Goal: Task Accomplishment & Management: Complete application form

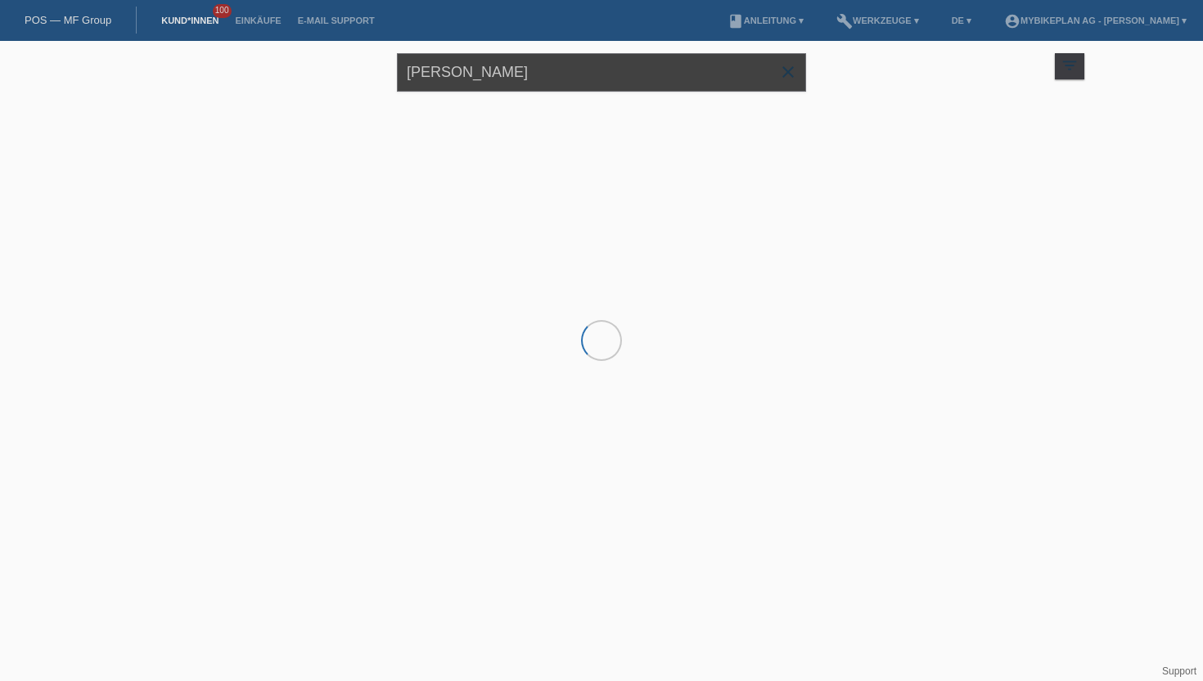
drag, startPoint x: 473, startPoint y: 74, endPoint x: 359, endPoint y: 73, distance: 113.7
click at [359, 73] on div "Jean Zoa close filter_list view_module Alle Kund*innen anzeigen star Markierte …" at bounding box center [601, 70] width 982 height 59
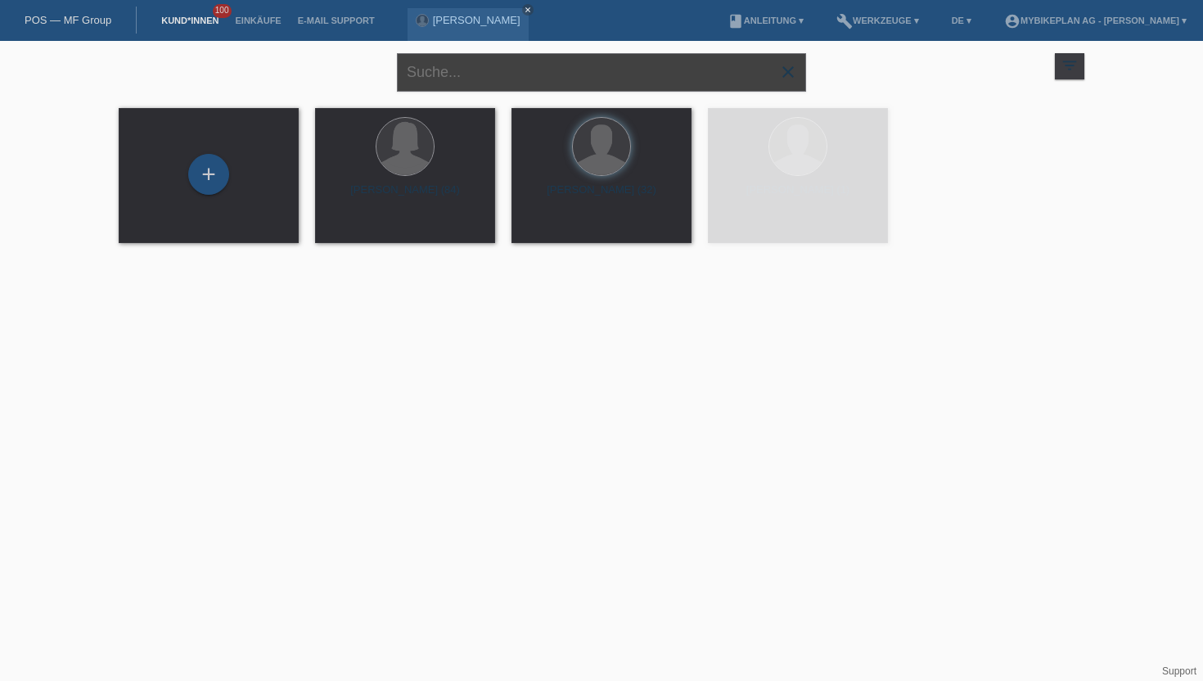
paste input "[PERSON_NAME]"
type input "Ricardo Ferreira"
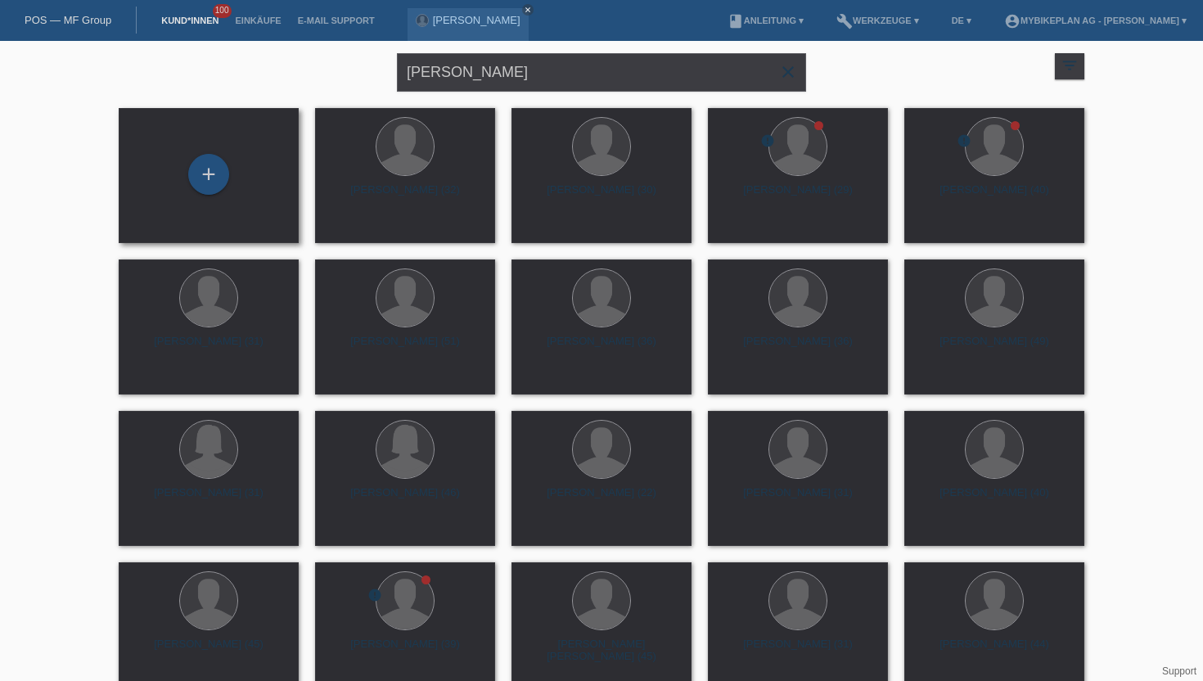
click at [185, 174] on div "+" at bounding box center [209, 175] width 154 height 43
click at [218, 170] on div "+" at bounding box center [208, 174] width 41 height 41
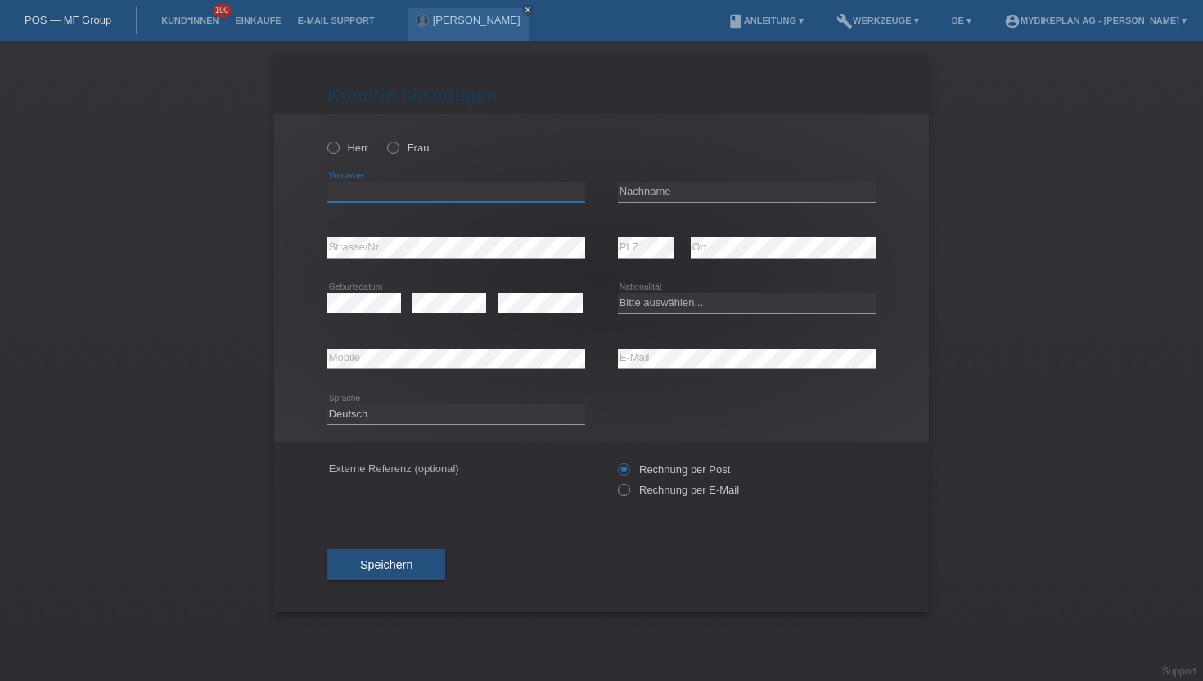
click at [369, 197] on input "text" at bounding box center [456, 192] width 258 height 20
type input "Ricardo Jorge"
click at [337, 158] on div "Herr Frau" at bounding box center [456, 148] width 258 height 34
click at [325, 139] on icon at bounding box center [325, 139] width 0 height 0
click at [337, 152] on input "Herr" at bounding box center [332, 147] width 11 height 11
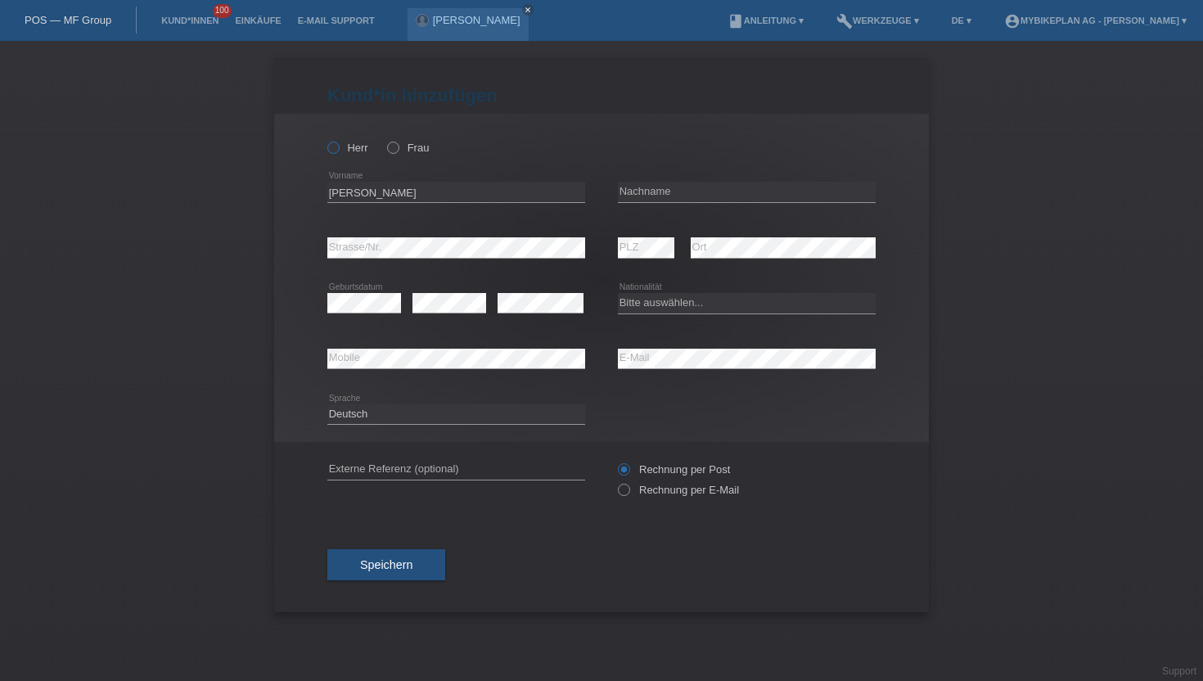
radio input "true"
click at [628, 200] on input "text" at bounding box center [747, 192] width 258 height 20
type input "Ferreira da silva"
click at [615, 481] on icon at bounding box center [615, 481] width 0 height 0
click at [628, 495] on input "Rechnung per E-Mail" at bounding box center [623, 494] width 11 height 20
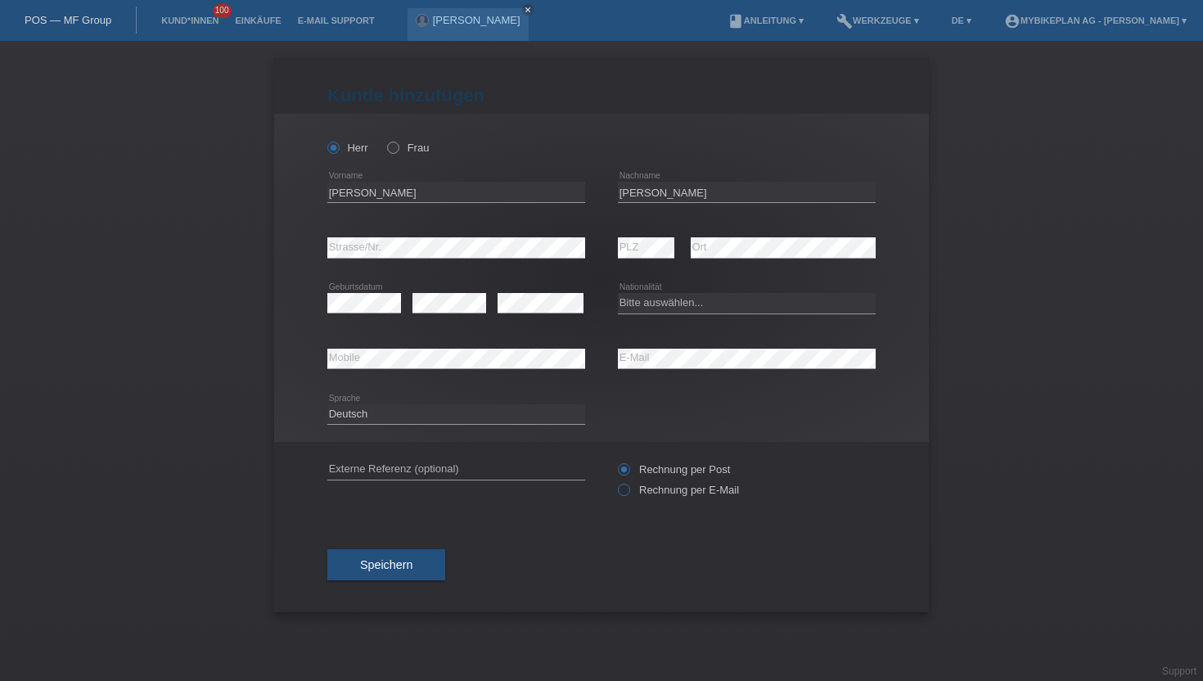
radio input "true"
click at [645, 305] on select "Bitte auswählen... Schweiz Deutschland Liechtenstein Österreich ------------ Af…" at bounding box center [747, 303] width 258 height 20
select select "PT"
click at [618, 294] on select "Bitte auswählen... Schweiz Deutschland Liechtenstein Österreich ------------ Af…" at bounding box center [747, 303] width 258 height 20
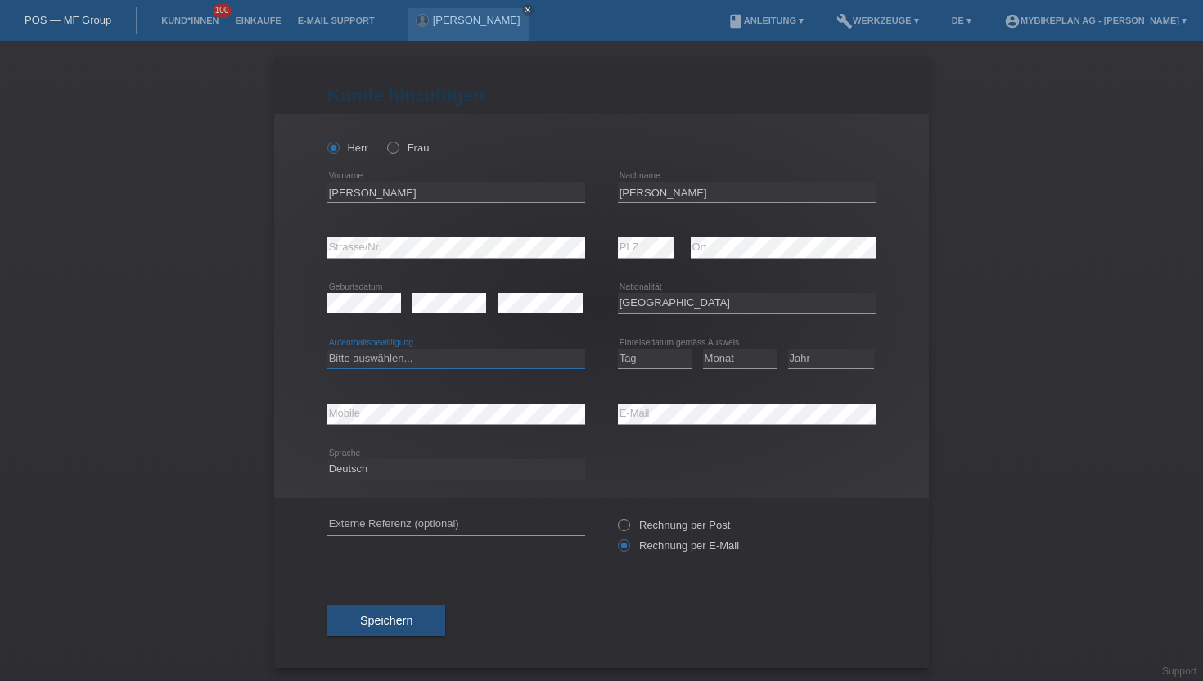
click at [350, 362] on select "Bitte auswählen... C B B - Flüchtlingsstatus Andere" at bounding box center [456, 359] width 258 height 20
click at [327, 349] on select "Bitte auswählen... C B B - Flüchtlingsstatus Andere" at bounding box center [456, 359] width 258 height 20
click at [367, 361] on select "Bitte auswählen... C B B - Flüchtlingsstatus Andere" at bounding box center [456, 359] width 258 height 20
select select "C"
click at [327, 349] on select "Bitte auswählen... C B B - Flüchtlingsstatus Andere" at bounding box center [456, 359] width 258 height 20
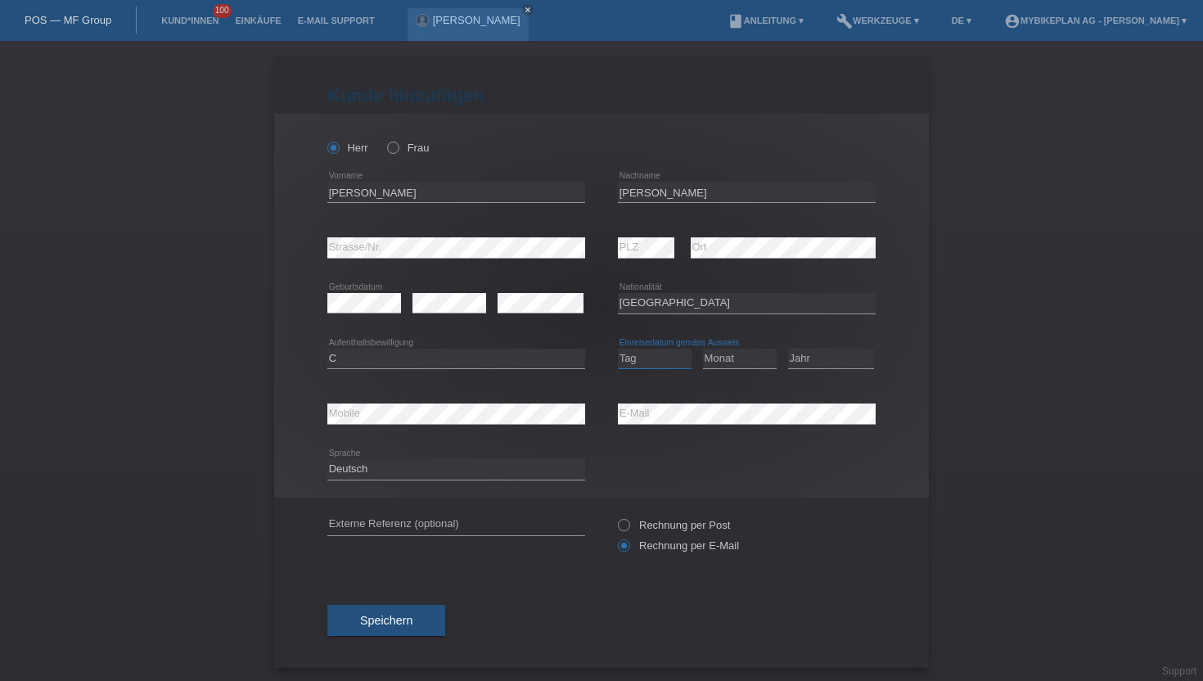
click at [642, 356] on select "Tag 01 02 03 04 05 06 07 08 09 10 11" at bounding box center [655, 359] width 74 height 20
select select "01"
click at [618, 349] on select "Tag 01 02 03 04 05 06 07 08 09 10 11" at bounding box center [655, 359] width 74 height 20
click at [726, 366] on select "Monat 01 02 03 04 05 06 07 08 09 10 11" at bounding box center [740, 359] width 74 height 20
select select "07"
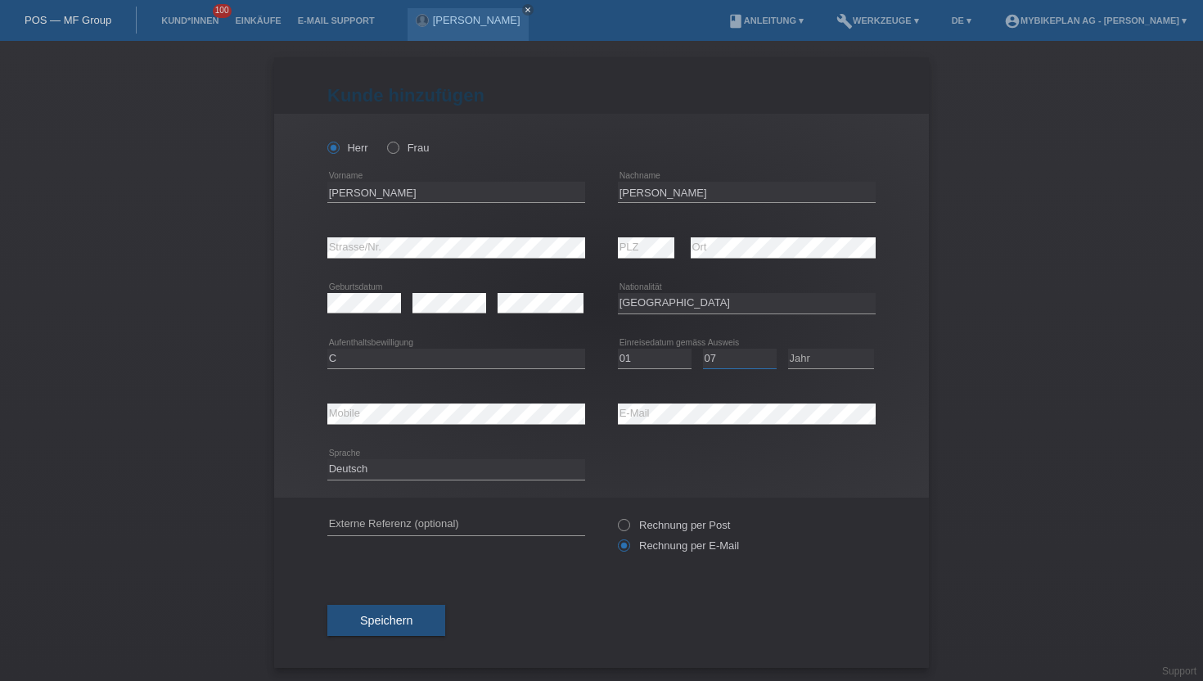
click at [703, 349] on select "Monat 01 02 03 04 05 06 07 08 09 10 11" at bounding box center [740, 359] width 74 height 20
click at [814, 362] on select "Jahr 2025 2024 2023 2022 2021 2020 2019 2018 2017 2016 2015 2014 2013 2012 2011…" at bounding box center [831, 359] width 86 height 20
select select "2007"
click at [788, 349] on select "Jahr 2025 2024 2023 2022 2021 2020 2019 2018 2017 2016 2015 2014 2013 2012 2011…" at bounding box center [831, 359] width 86 height 20
click at [362, 467] on select "Deutsch Français Italiano English" at bounding box center [456, 469] width 258 height 20
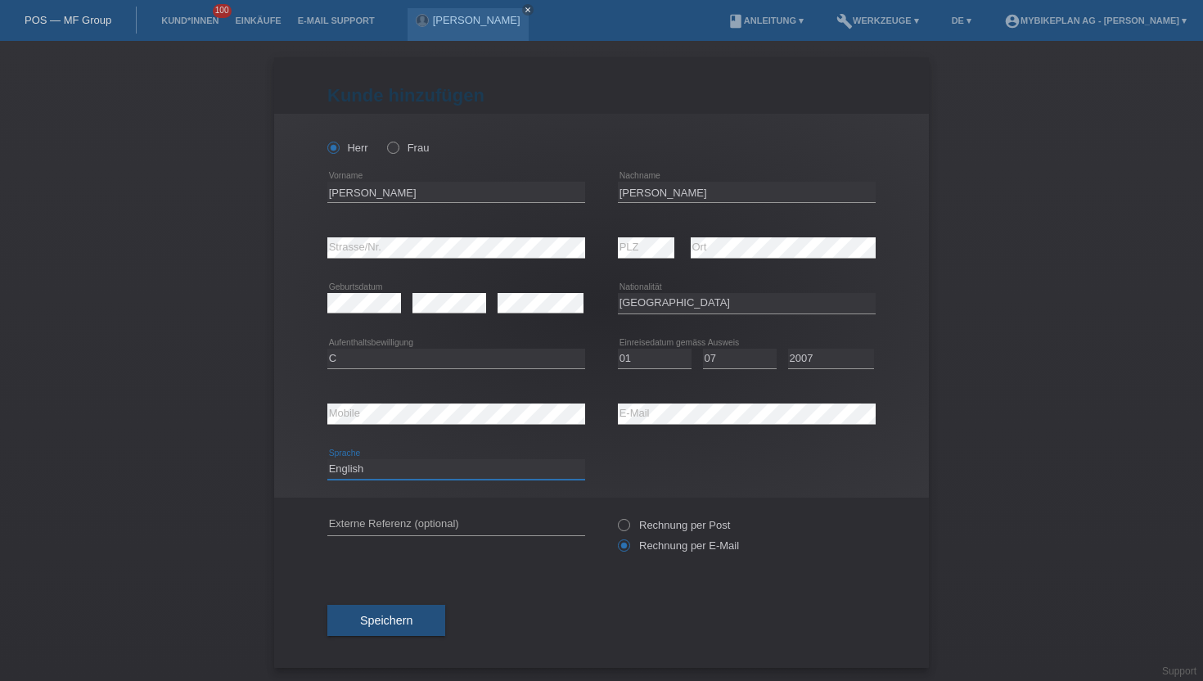
click at [327, 460] on select "Deutsch Français Italiano English" at bounding box center [456, 469] width 258 height 20
click at [360, 463] on select "Deutsch Français Italiano English" at bounding box center [456, 469] width 258 height 20
select select "fr"
click at [327, 460] on select "Deutsch Français Italiano English" at bounding box center [456, 469] width 258 height 20
click at [391, 621] on span "Speichern" at bounding box center [386, 620] width 52 height 13
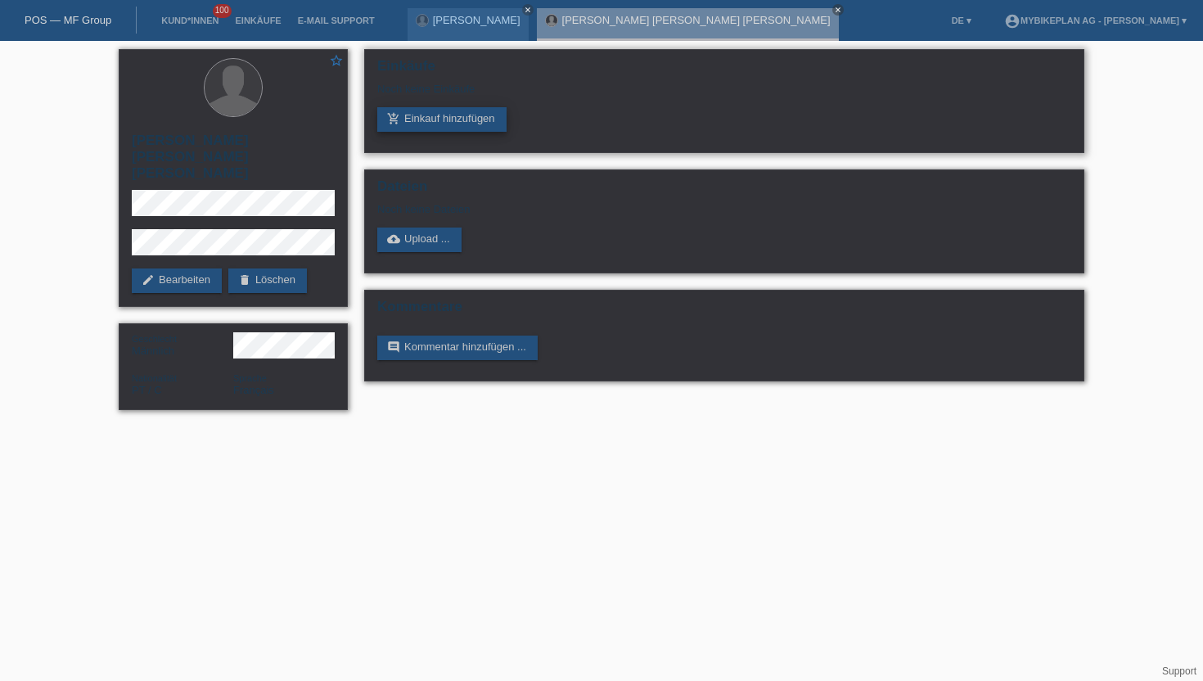
click at [447, 112] on link "add_shopping_cart Einkauf hinzufügen" at bounding box center [441, 119] width 129 height 25
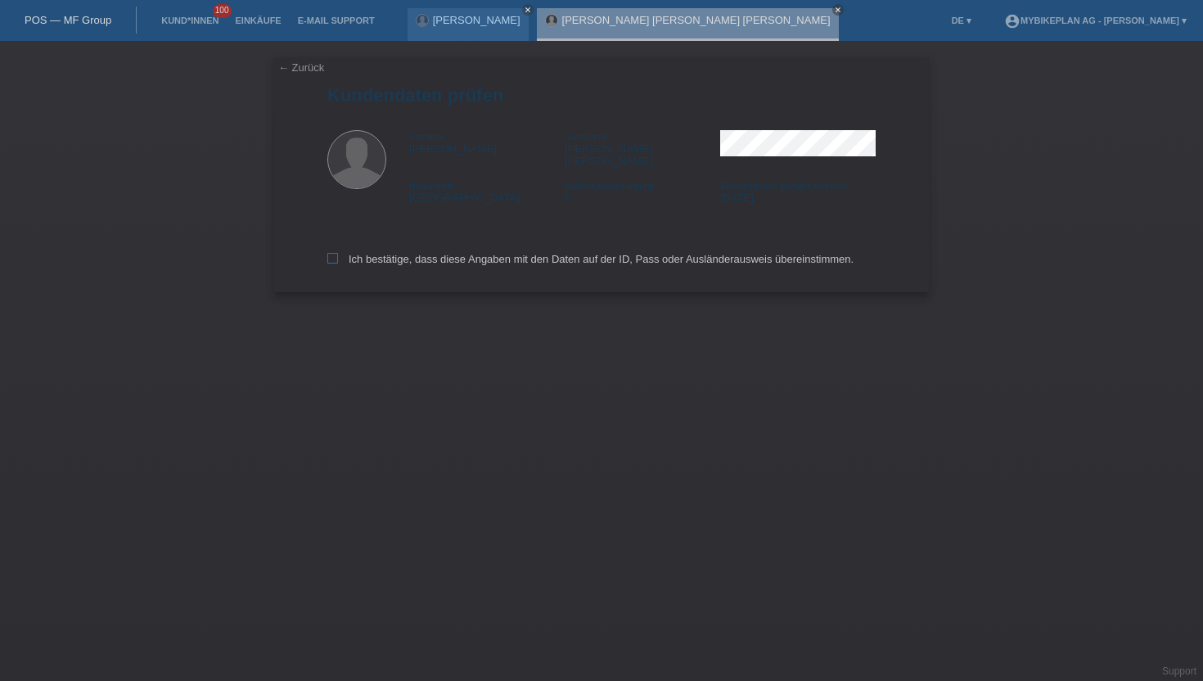
click at [330, 256] on label "Ich bestätige, dass diese Angaben mit den Daten auf der ID, Pass oder Ausländer…" at bounding box center [590, 259] width 526 height 12
click at [330, 256] on input "Ich bestätige, dass diese Angaben mit den Daten auf der ID, Pass oder Ausländer…" at bounding box center [332, 258] width 11 height 11
checkbox input "true"
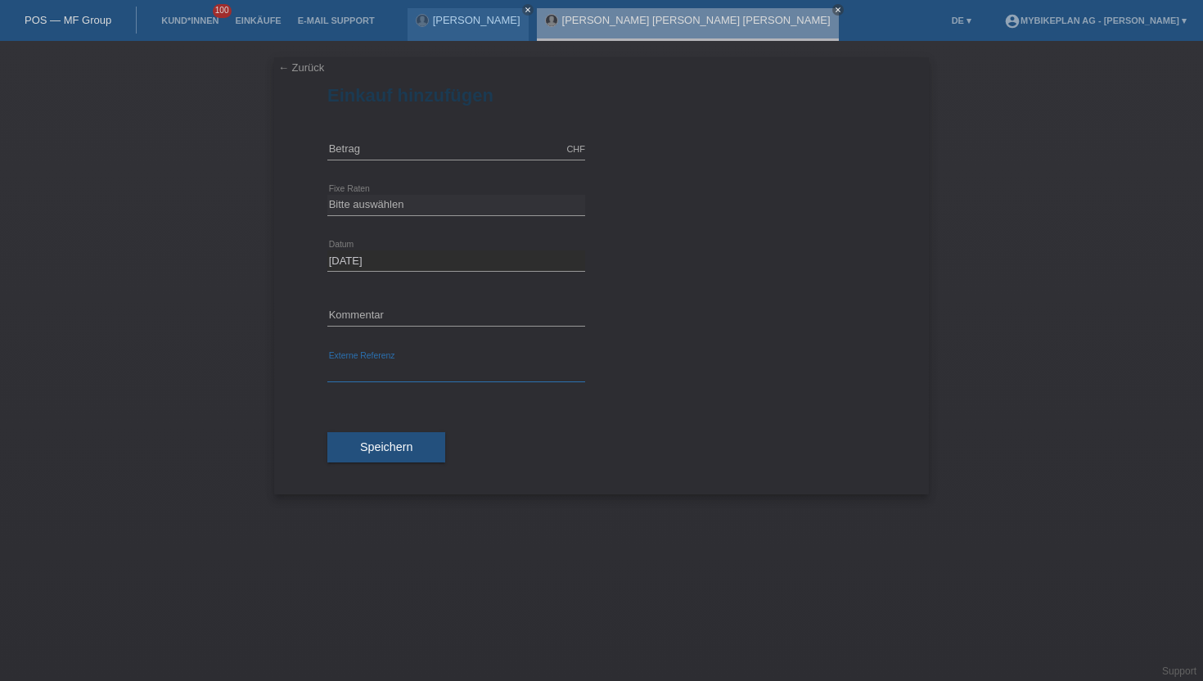
click at [362, 379] on input "text" at bounding box center [456, 372] width 258 height 20
paste input "43399211400"
type input "43399211400"
click at [358, 151] on input "text" at bounding box center [456, 149] width 258 height 20
type input "5918.00"
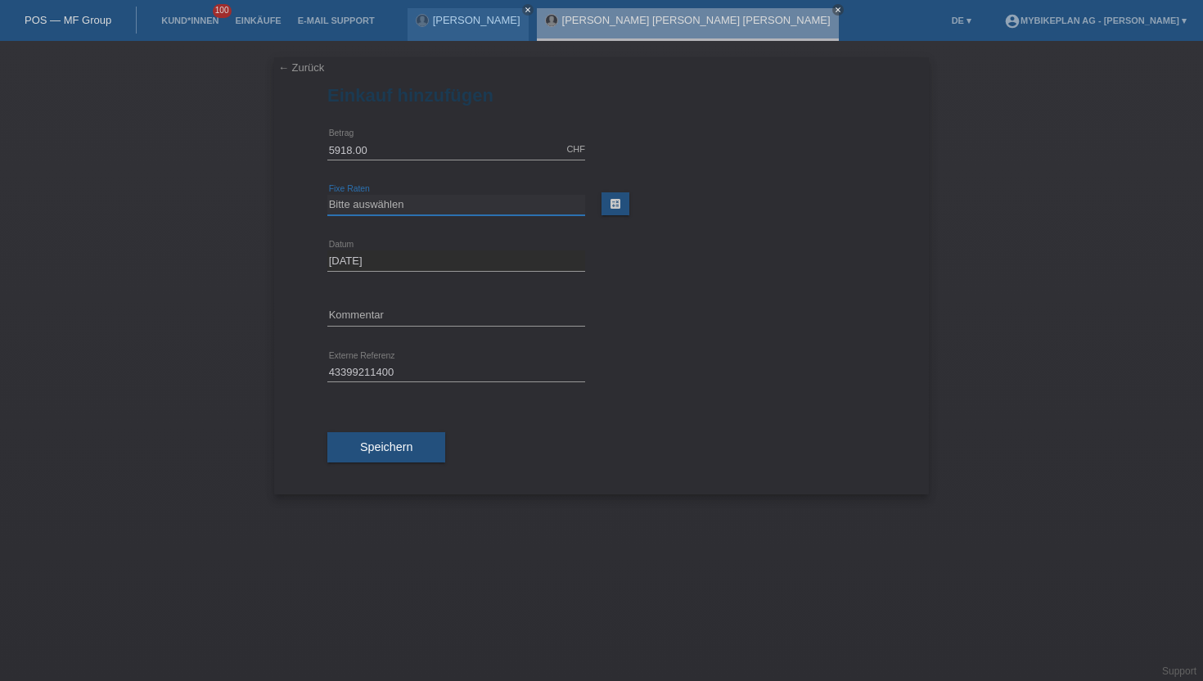
click at [366, 197] on select "Bitte auswählen 6 Raten 12 Raten 18 Raten 24 Raten 36 Raten 48 Raten" at bounding box center [456, 205] width 258 height 20
select select "487"
click at [327, 195] on select "Bitte auswählen 6 Raten 12 Raten 18 Raten 24 Raten 36 Raten 48 Raten" at bounding box center [456, 205] width 258 height 20
click at [355, 456] on button "Speichern" at bounding box center [386, 447] width 118 height 31
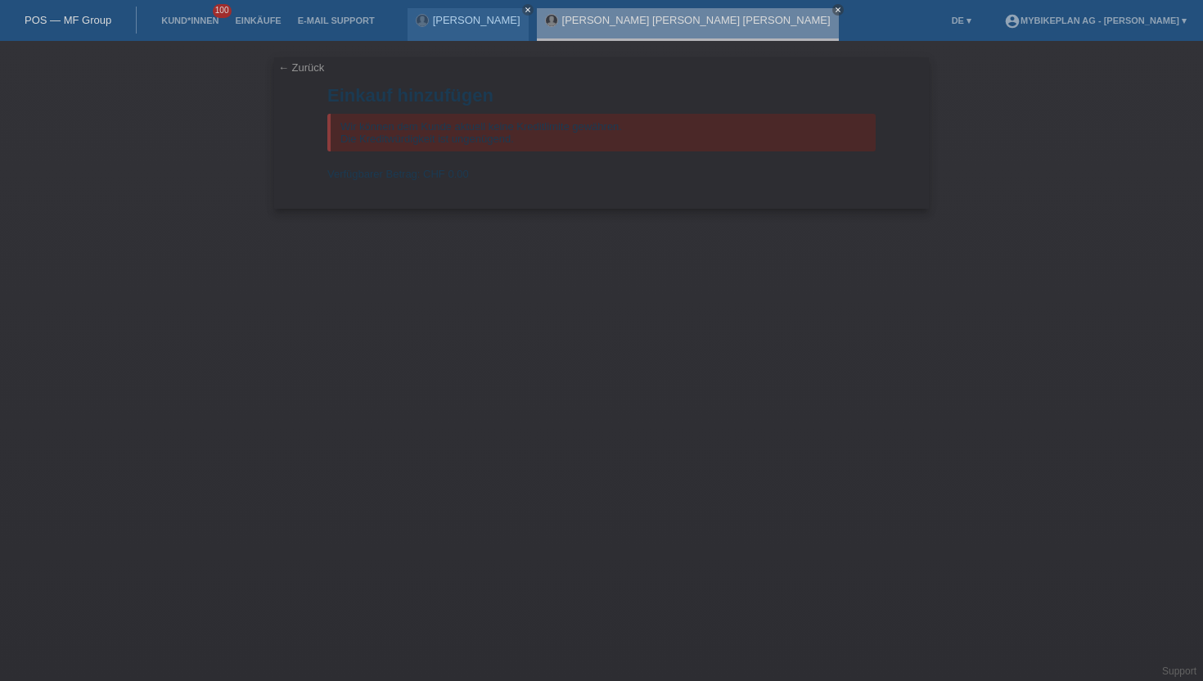
click at [65, 23] on link "POS — MF Group" at bounding box center [68, 20] width 87 height 12
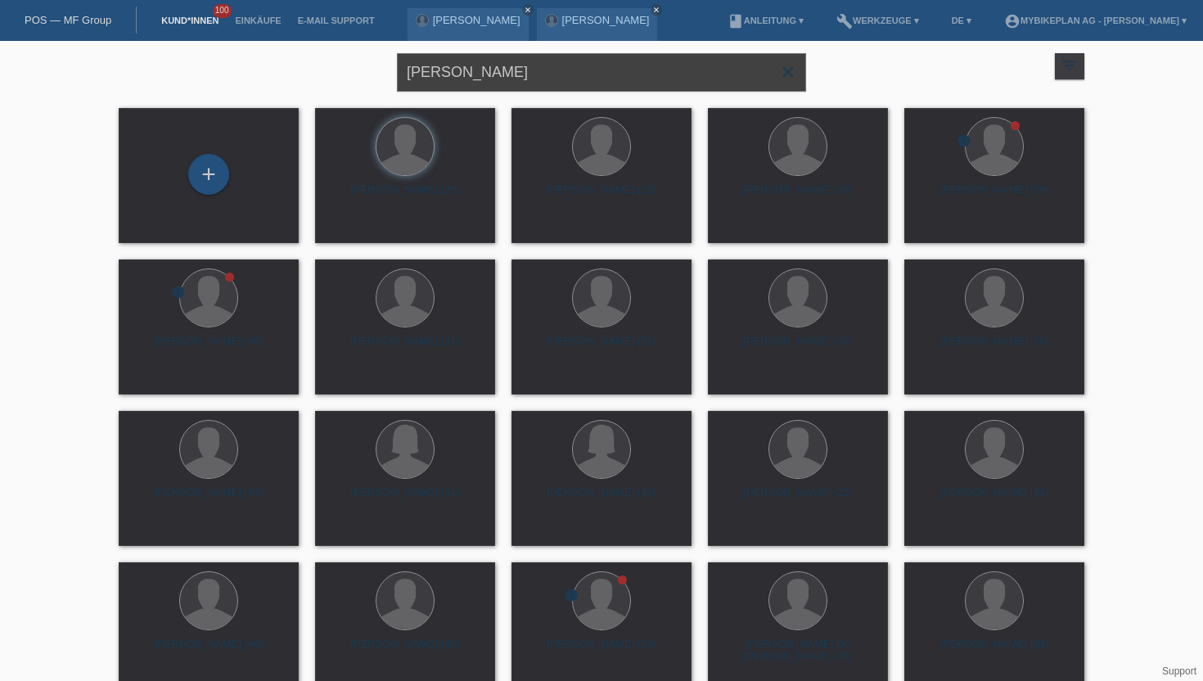
drag, startPoint x: 546, startPoint y: 75, endPoint x: 327, endPoint y: 73, distance: 218.5
click at [327, 73] on div "[PERSON_NAME] close filter_list view_module Alle Kund*innen anzeigen star Marki…" at bounding box center [601, 70] width 982 height 59
type input "^"
paste input "[PERSON_NAME]"
type input "[PERSON_NAME]"
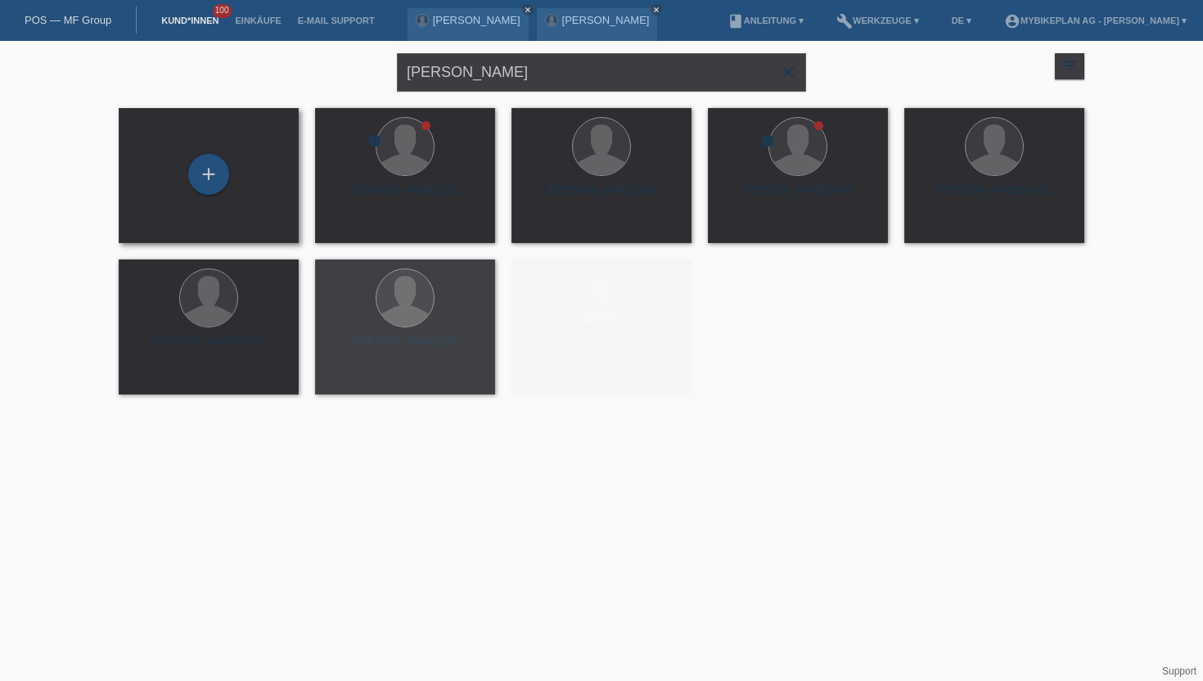
click at [221, 191] on div "+" at bounding box center [209, 175] width 154 height 43
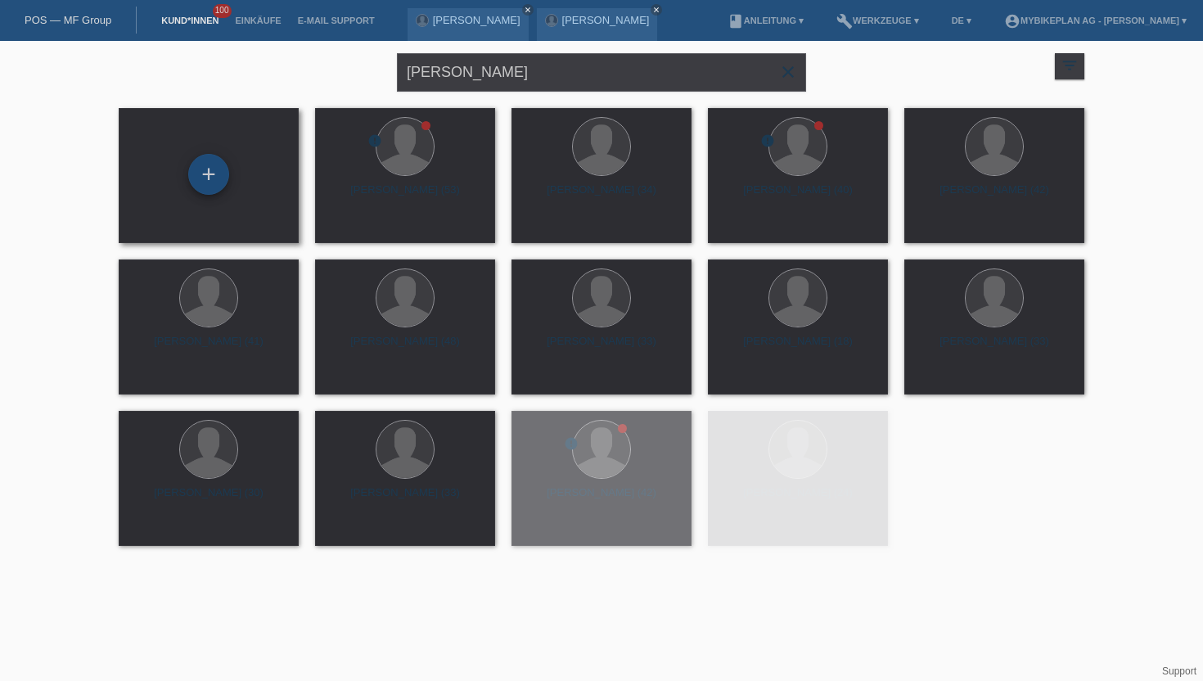
click at [214, 184] on div "+" at bounding box center [208, 174] width 41 height 41
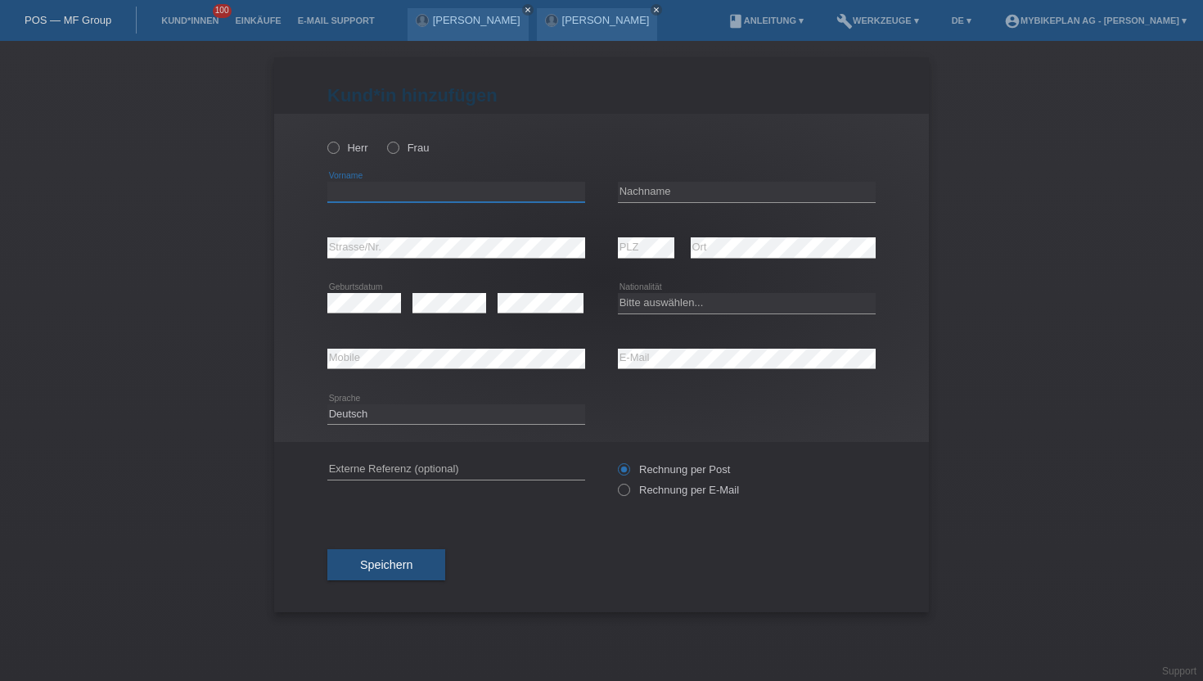
click at [391, 196] on input "text" at bounding box center [456, 192] width 258 height 20
paste input "[PERSON_NAME]"
click at [390, 192] on input "[PERSON_NAME]" at bounding box center [456, 192] width 258 height 20
type input "[PERSON_NAME]"
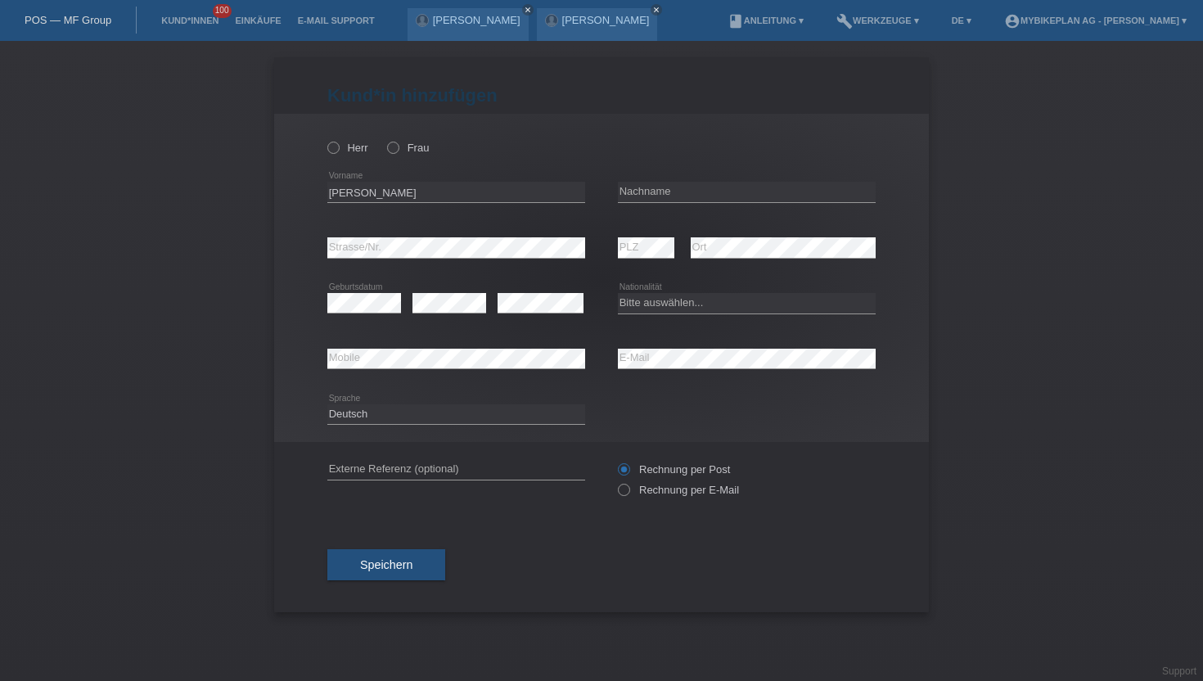
click at [646, 205] on div "error Nachname" at bounding box center [747, 192] width 258 height 56
click at [649, 189] on input "text" at bounding box center [747, 192] width 258 height 20
paste input "Campania"
type input "Campania"
click at [325, 139] on icon at bounding box center [325, 139] width 0 height 0
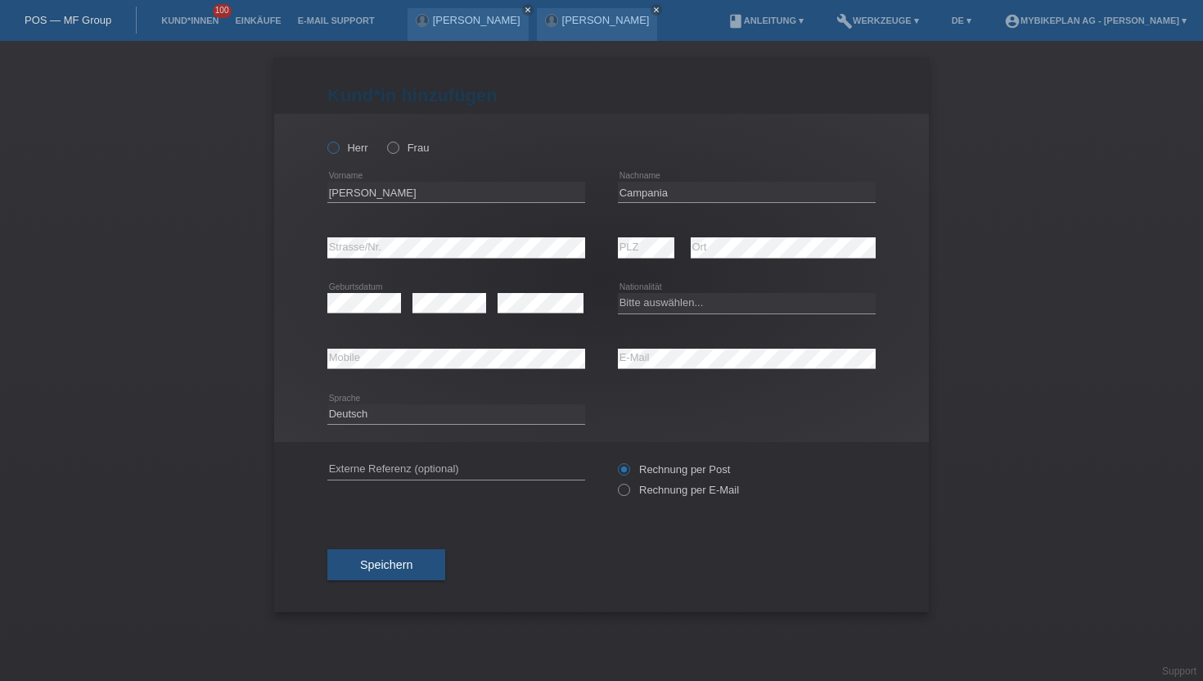
click at [337, 147] on input "Herr" at bounding box center [332, 147] width 11 height 11
radio input "true"
click at [615, 481] on icon at bounding box center [615, 481] width 0 height 0
click at [628, 493] on input "Rechnung per E-Mail" at bounding box center [623, 494] width 11 height 20
radio input "true"
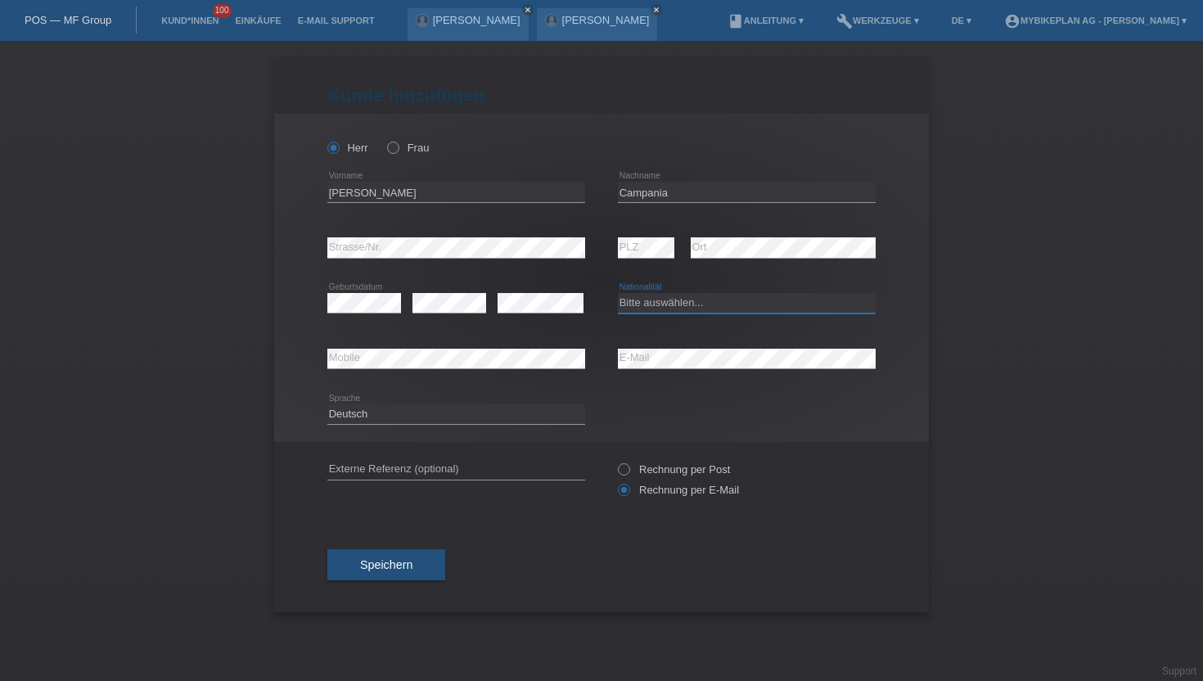
click at [656, 312] on select "Bitte auswählen... Schweiz Deutschland Liechtenstein Österreich ------------ Af…" at bounding box center [747, 303] width 258 height 20
select select "CH"
click at [618, 294] on select "Bitte auswählen... Schweiz Deutschland Liechtenstein Österreich ------------ Af…" at bounding box center [747, 303] width 258 height 20
click at [377, 566] on span "Speichern" at bounding box center [386, 564] width 52 height 13
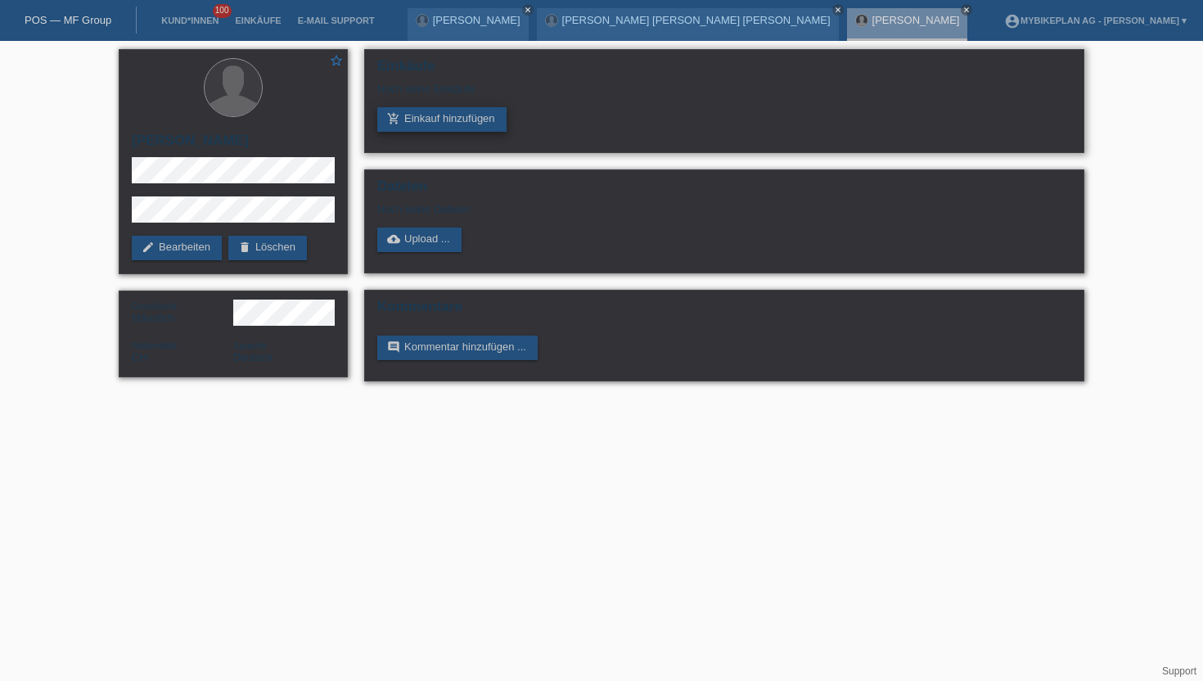
click at [408, 126] on link "add_shopping_cart Einkauf hinzufügen" at bounding box center [441, 119] width 129 height 25
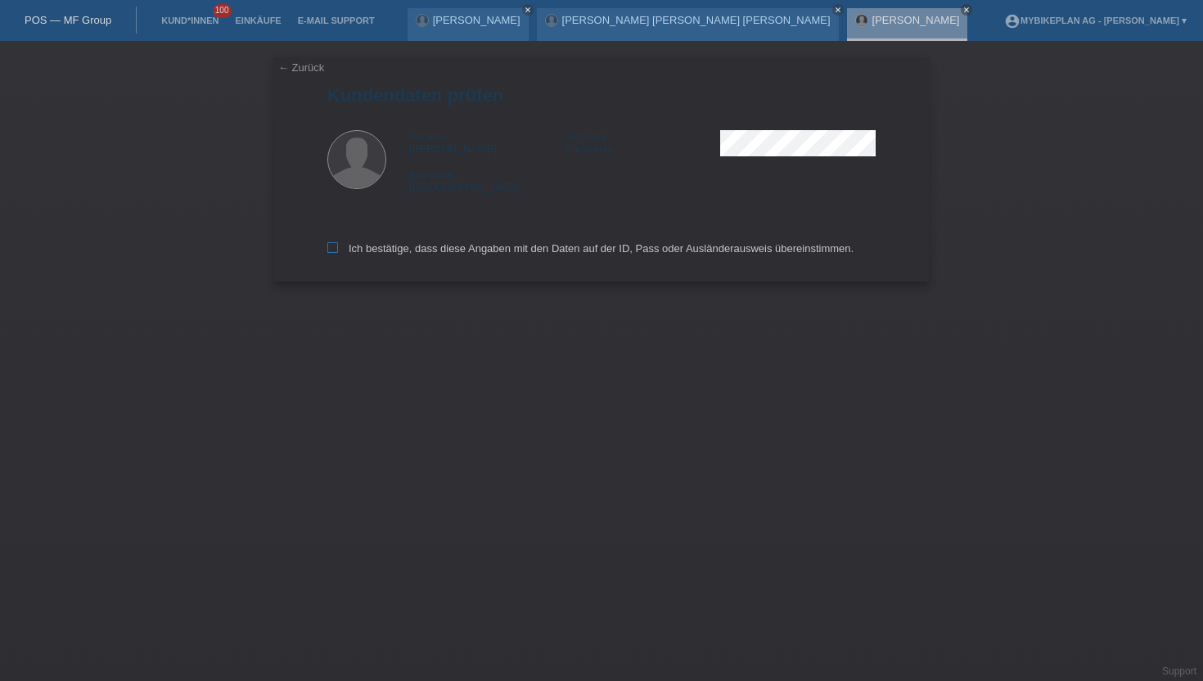
click at [336, 245] on icon at bounding box center [332, 247] width 11 height 11
click at [336, 245] on input "Ich bestätige, dass diese Angaben mit den Daten auf der ID, Pass oder Ausländer…" at bounding box center [332, 247] width 11 height 11
checkbox input "true"
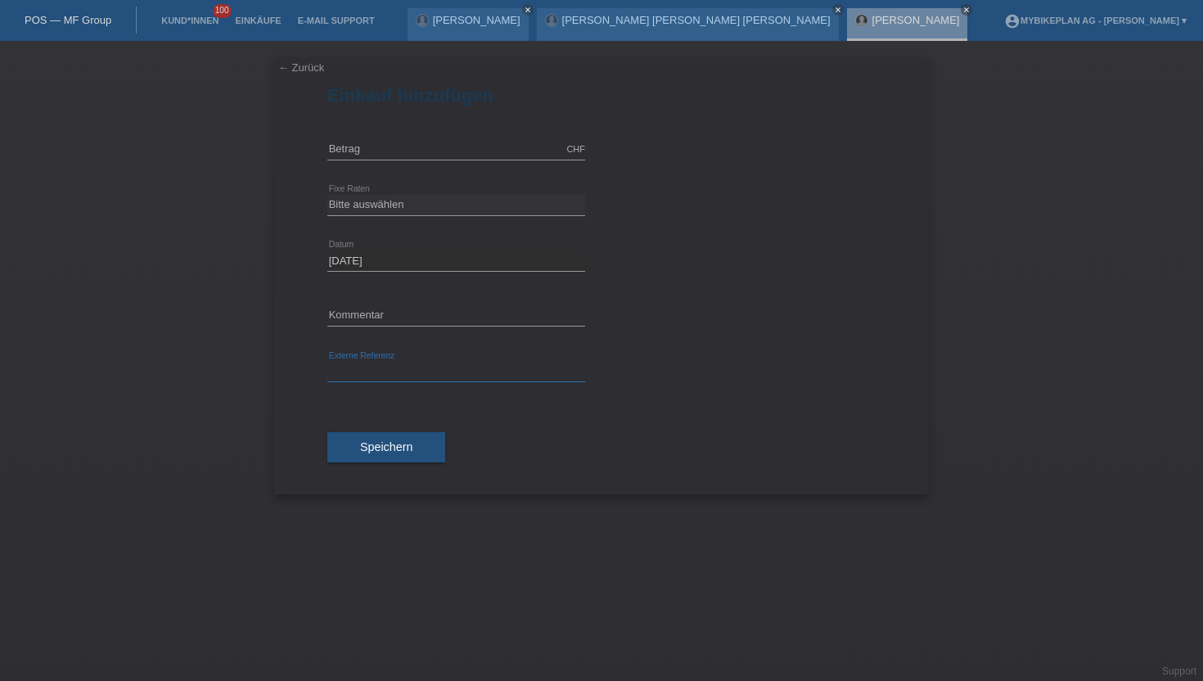
click at [398, 364] on input "text" at bounding box center [456, 372] width 258 height 20
paste input "43372505627"
type input "43372505627"
click at [372, 152] on input "text" at bounding box center [456, 149] width 258 height 20
type input "4849.00"
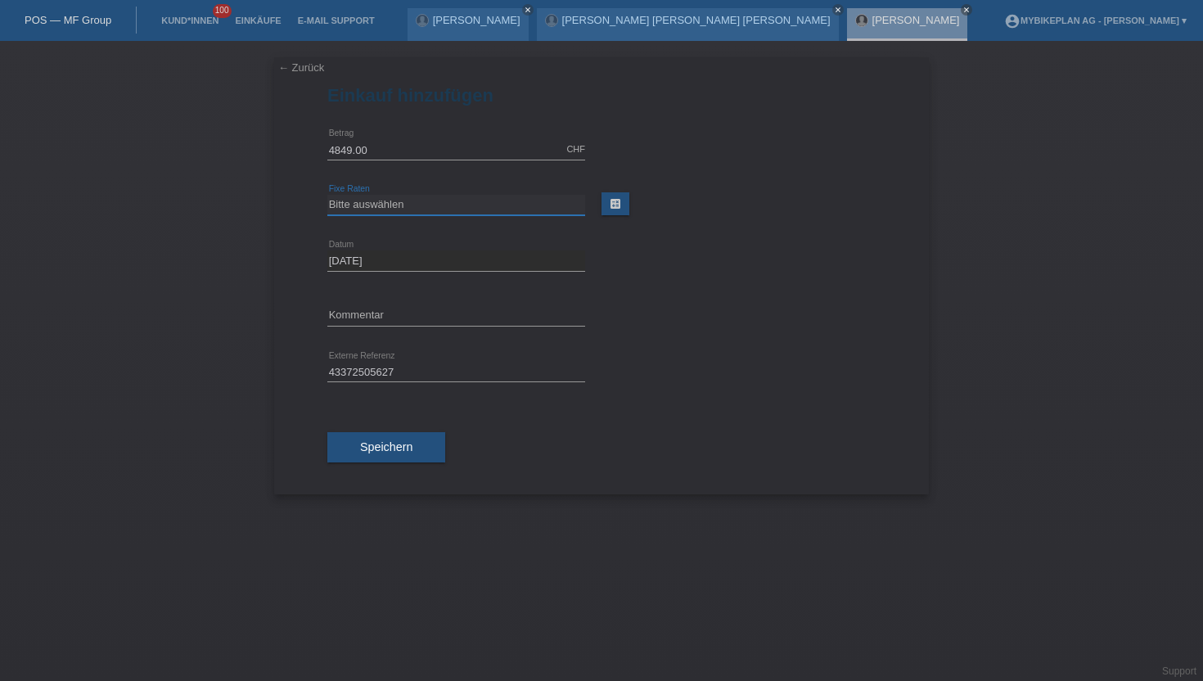
click at [398, 199] on select "Bitte auswählen 6 Raten 12 Raten 18 Raten 24 Raten 36 Raten 48 Raten" at bounding box center [456, 205] width 258 height 20
select select "487"
click at [327, 195] on select "Bitte auswählen 6 Raten 12 Raten 18 Raten 24 Raten 36 Raten 48 Raten" at bounding box center [456, 205] width 258 height 20
click at [358, 452] on button "Speichern" at bounding box center [386, 447] width 118 height 31
